Goal: Navigation & Orientation: Go to known website

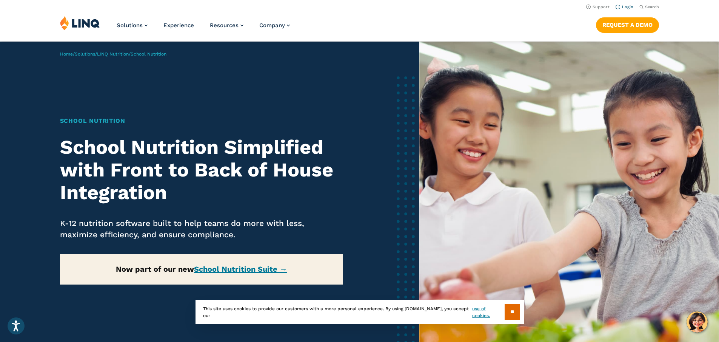
click at [621, 9] on link "Login" at bounding box center [625, 7] width 18 height 5
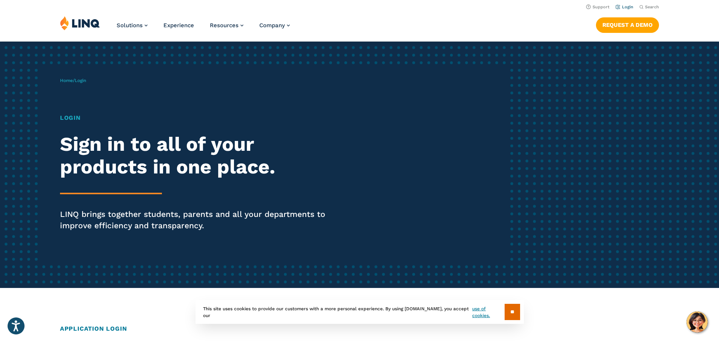
click at [622, 7] on link "Login" at bounding box center [625, 7] width 18 height 5
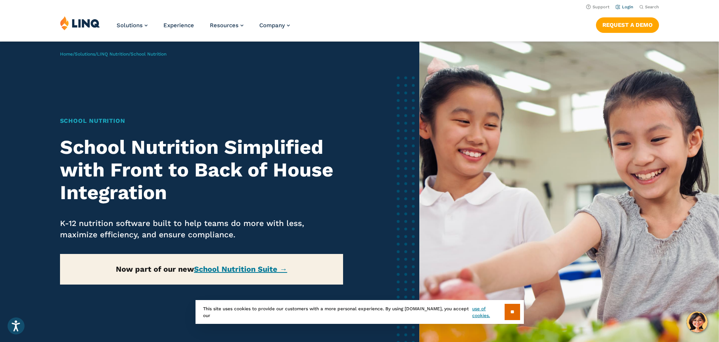
click at [620, 5] on link "Login" at bounding box center [625, 7] width 18 height 5
